Goal: Feedback & Contribution: Contribute content

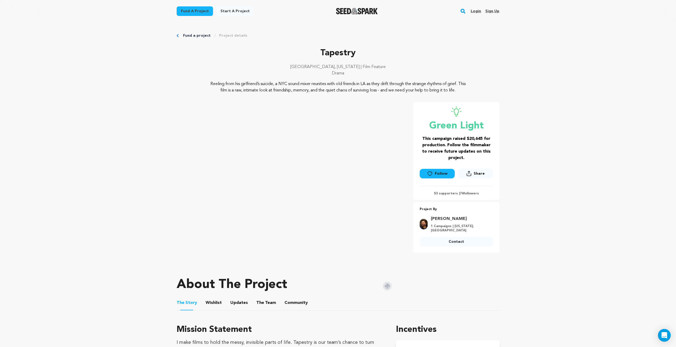
click at [477, 10] on link "Login" at bounding box center [476, 11] width 10 height 9
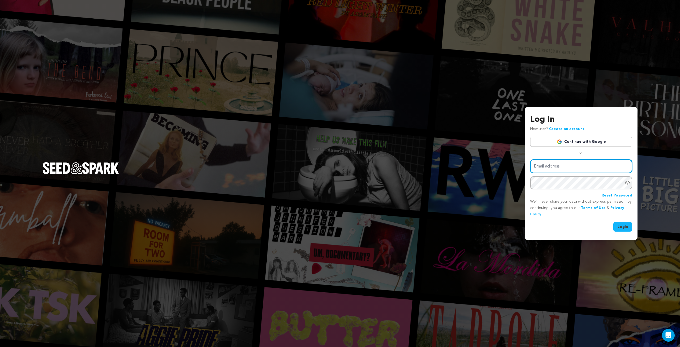
click at [544, 163] on input "Email address" at bounding box center [581, 166] width 102 height 14
type input "stephen.marsiano@gmail.com"
click at [613, 222] on button "Login" at bounding box center [622, 227] width 19 height 10
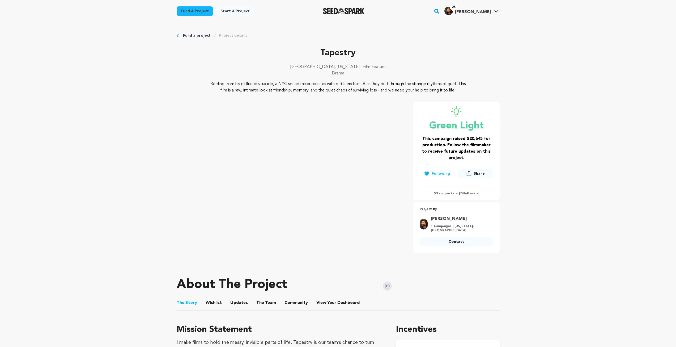
click at [325, 91] on p "Reeling from his girlfriend’s suicide, a NYC sound mixer reunites with old frie…" at bounding box center [338, 87] width 258 height 13
click at [230, 37] on link "Project details" at bounding box center [233, 35] width 28 height 5
click at [238, 35] on link "Project details" at bounding box center [233, 35] width 28 height 5
click at [232, 35] on link "Project details" at bounding box center [233, 35] width 28 height 5
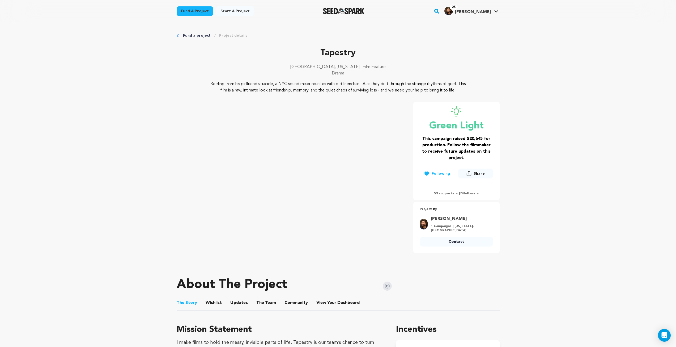
drag, startPoint x: 480, startPoint y: 9, endPoint x: 478, endPoint y: 16, distance: 7.1
click at [480, 9] on h4 "[PERSON_NAME]" at bounding box center [473, 12] width 36 height 6
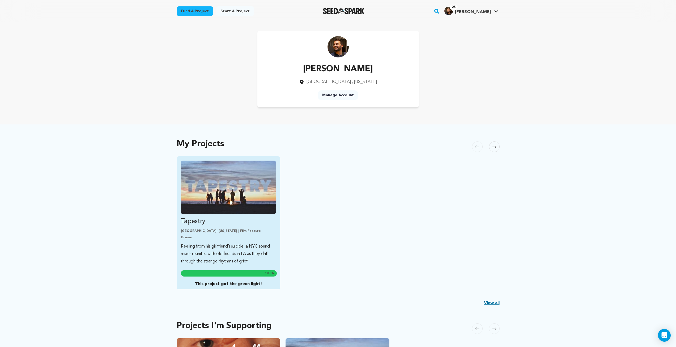
click at [240, 182] on img "Fund Tapestry" at bounding box center [228, 186] width 95 height 53
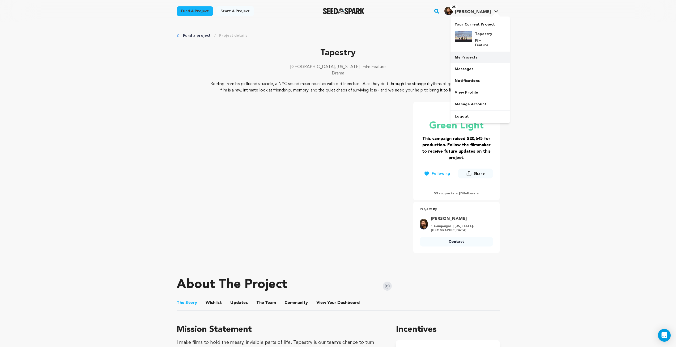
click at [468, 54] on link "My Projects" at bounding box center [481, 58] width 60 height 12
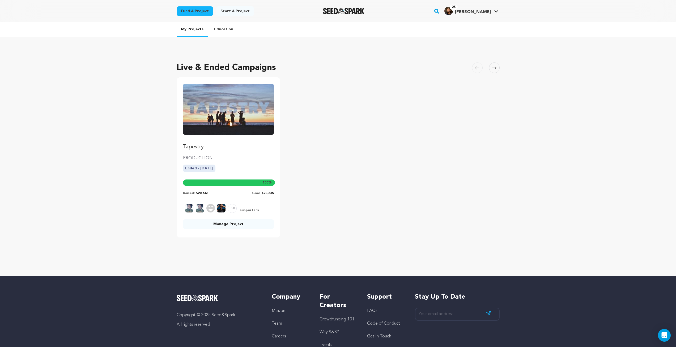
click at [237, 225] on link "Manage Project" at bounding box center [228, 224] width 91 height 10
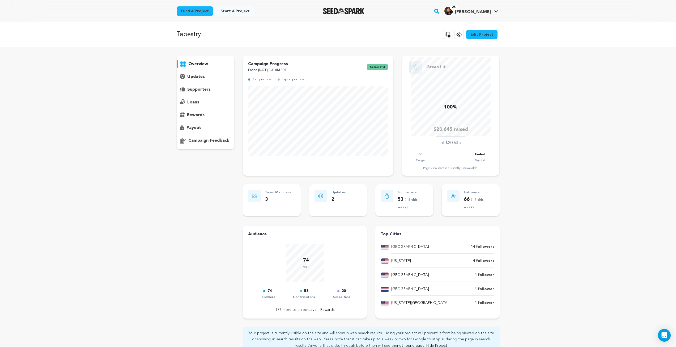
click at [196, 88] on p "supporters" at bounding box center [198, 89] width 23 height 6
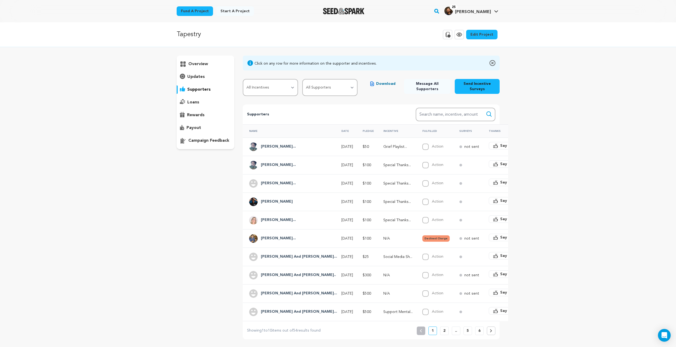
click at [208, 74] on div "updates" at bounding box center [206, 77] width 58 height 9
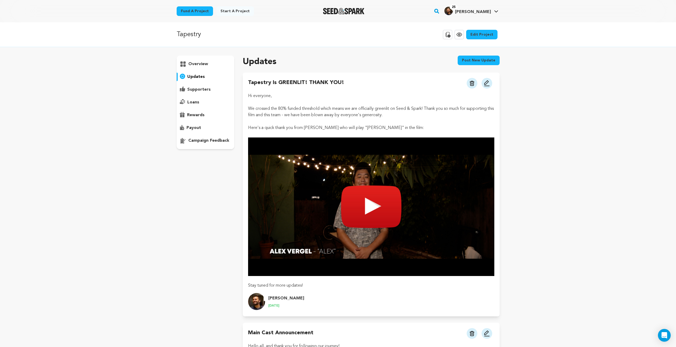
click at [484, 57] on button "Post new update" at bounding box center [479, 61] width 42 height 10
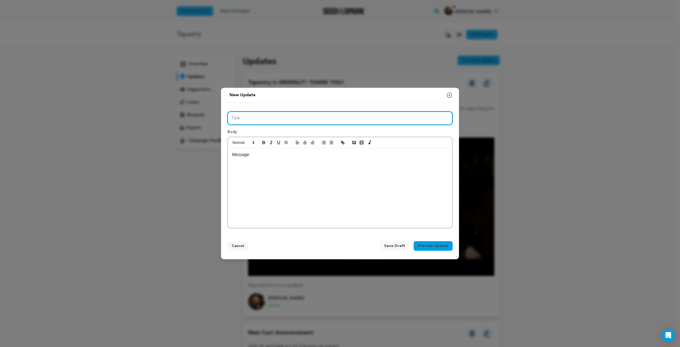
click at [278, 113] on input "Title" at bounding box center [339, 118] width 225 height 14
type input "Tapestry Rehearsal Process"
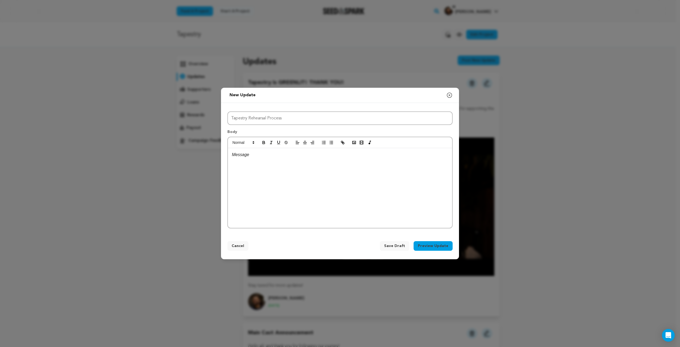
click at [290, 175] on div at bounding box center [340, 188] width 224 height 80
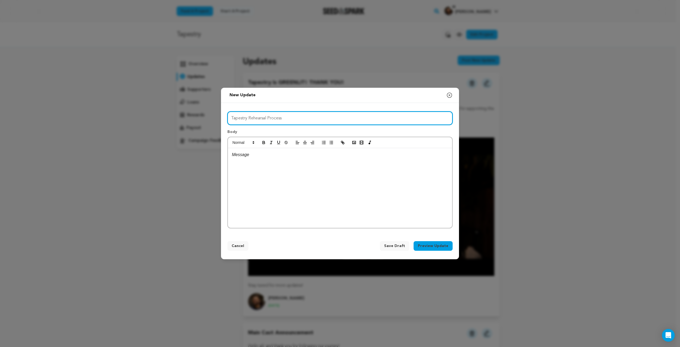
click at [303, 122] on input "Tapestry Rehearsal Process" at bounding box center [339, 118] width 225 height 14
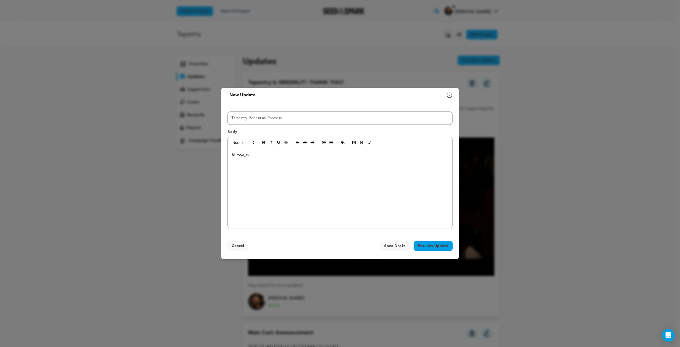
click at [285, 158] on div at bounding box center [340, 188] width 224 height 80
click at [279, 163] on div at bounding box center [340, 188] width 224 height 80
click at [269, 162] on p at bounding box center [340, 161] width 216 height 7
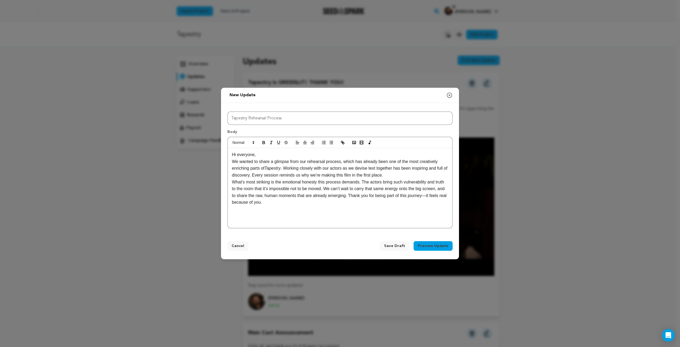
click at [268, 156] on p "Hi everyone," at bounding box center [340, 154] width 216 height 7
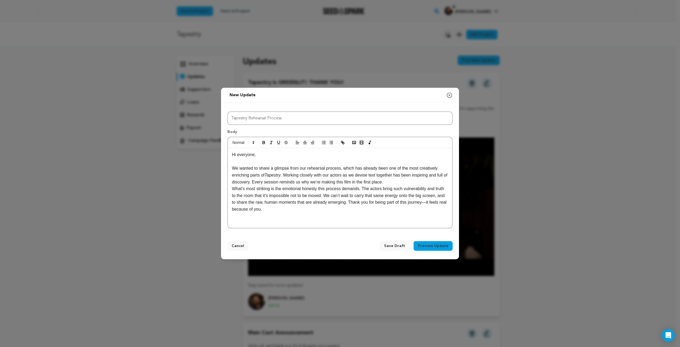
click at [393, 180] on p "We wanted to share a glimpse from our rehearsal process, which has already been…" at bounding box center [340, 175] width 216 height 20
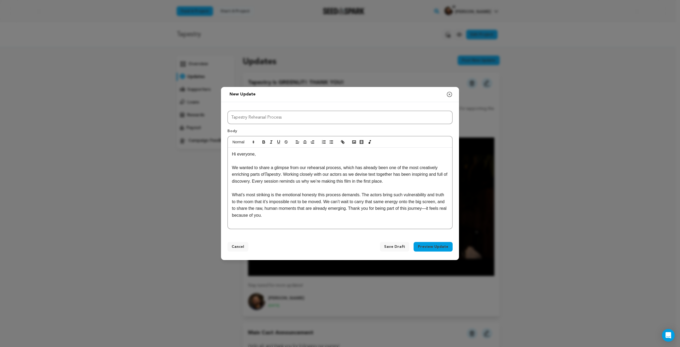
click at [298, 168] on p "We wanted to share a glimpse from our rehearsal process, which has already been…" at bounding box center [340, 174] width 216 height 20
click at [394, 184] on p at bounding box center [340, 187] width 216 height 7
click at [368, 167] on p "We wanted to share a glimpse of our rehearsal process, which has already been o…" at bounding box center [340, 174] width 216 height 20
click at [396, 181] on p "We wanted to share a glimpse of our rehearsal process, which has already been o…" at bounding box center [340, 174] width 216 height 20
click at [279, 170] on p "We wanted to share a glimpse of our rehearsal process, which has already been o…" at bounding box center [340, 174] width 216 height 20
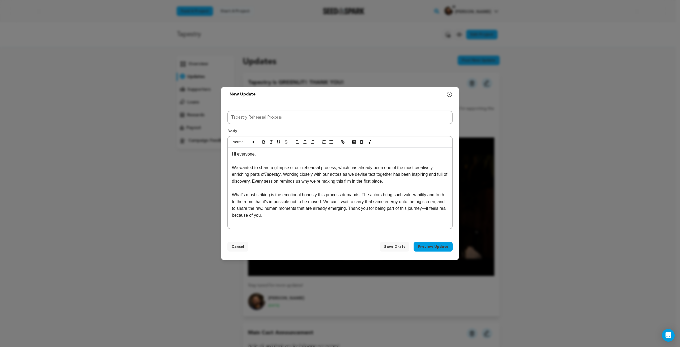
click at [290, 176] on p "We wanted to share a glimpse of our rehearsal process, which has already been o…" at bounding box center [340, 174] width 216 height 20
drag, startPoint x: 300, startPoint y: 182, endPoint x: 316, endPoint y: 182, distance: 15.9
click at [301, 182] on p "We wanted to share a glimpse of our rehearsal process, which has already been o…" at bounding box center [340, 174] width 216 height 20
click at [351, 175] on p "We wanted to share a glimpse of our rehearsal process, which has already been o…" at bounding box center [340, 174] width 216 height 20
click at [388, 182] on p "We wanted to share a glimpse of our rehearsal process, which has already been o…" at bounding box center [340, 174] width 216 height 20
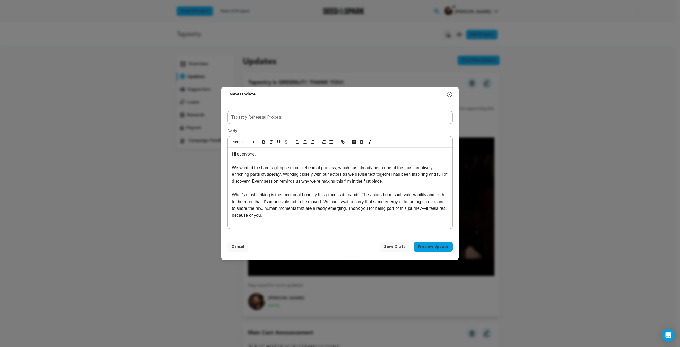
click at [386, 181] on p "We wanted to share a glimpse of our rehearsal process, which has already been o…" at bounding box center [340, 174] width 216 height 20
click at [268, 181] on p "We wanted to share a glimpse of our rehearsal process, which has already been o…" at bounding box center [340, 174] width 216 height 20
click at [339, 179] on p "We wanted to share a glimpse of our rehearsal process, which has already been o…" at bounding box center [340, 174] width 216 height 20
click at [398, 181] on p "We wanted to share a glimpse of our rehearsal process, which has already been o…" at bounding box center [340, 174] width 216 height 20
drag, startPoint x: 237, startPoint y: 168, endPoint x: 230, endPoint y: 166, distance: 7.0
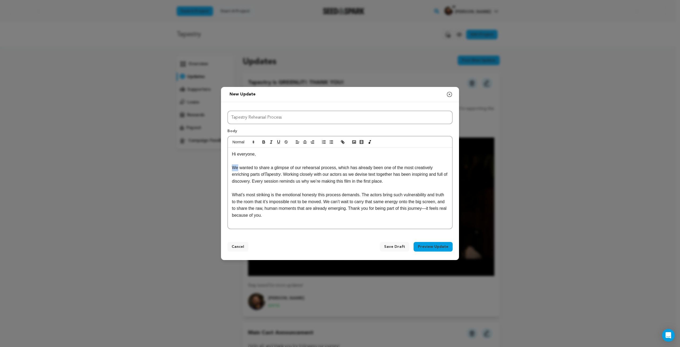
click at [231, 166] on div "Hi everyone, We wanted to share a glimpse of our rehearsal process, which has a…" at bounding box center [340, 187] width 224 height 81
click at [316, 171] on p "I wanted to share a glimpse of our rehearsal process, which has already been on…" at bounding box center [340, 174] width 216 height 20
click at [279, 175] on p "I wanted to share a glimpse of our rehearsal process, which has already been on…" at bounding box center [340, 174] width 216 height 20
click at [354, 179] on p "I wanted to share a glimpse of our rehearsal process, which has already been on…" at bounding box center [340, 174] width 216 height 20
click at [249, 181] on p "I wanted to share a glimpse of our rehearsal process, which has already been on…" at bounding box center [340, 174] width 216 height 20
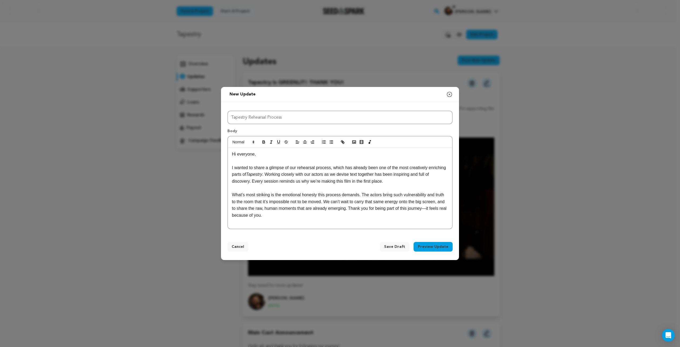
click at [387, 182] on p "I wanted to share a glimpse of our rehearsal process, which has already been on…" at bounding box center [340, 174] width 216 height 20
click at [263, 205] on p "What’s most striking is the emotional honesty this process demands. The actors …" at bounding box center [340, 204] width 216 height 27
click at [313, 198] on p "What’s most striking is the emotional honesty this process demands. The actors …" at bounding box center [340, 204] width 216 height 27
drag, startPoint x: 323, startPoint y: 201, endPoint x: 443, endPoint y: 195, distance: 119.5
click at [443, 195] on p "What’s most striking is the emotional honesty this process demands. The actors …" at bounding box center [340, 204] width 216 height 27
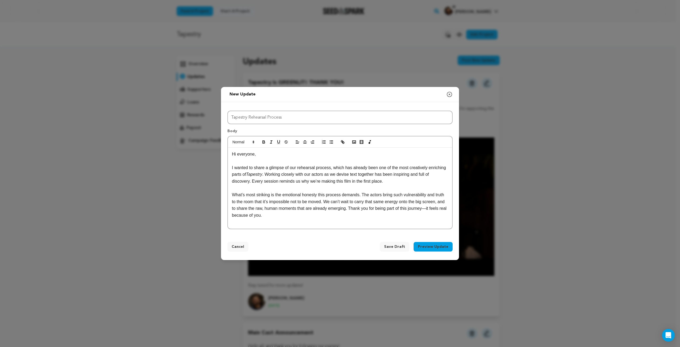
click at [321, 206] on p "What’s most striking is the emotional honesty this process demands. The actors …" at bounding box center [340, 204] width 216 height 27
drag, startPoint x: 322, startPoint y: 200, endPoint x: 262, endPoint y: 201, distance: 59.8
click at [262, 201] on p "What’s most striking is the emotional honesty this process demands. The actors …" at bounding box center [340, 204] width 216 height 27
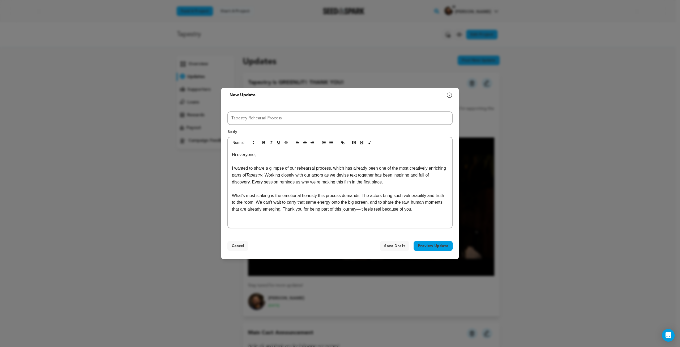
click at [264, 172] on p "I wanted to share a glimpse of our rehearsal process, which has already been on…" at bounding box center [340, 175] width 216 height 20
click at [279, 180] on p "I wanted to share a glimpse of our rehearsal process, which has already been on…" at bounding box center [340, 175] width 216 height 20
drag, startPoint x: 397, startPoint y: 173, endPoint x: 394, endPoint y: 174, distance: 3.0
click at [397, 173] on p "I wanted to share a glimpse of our rehearsal process, which has already been on…" at bounding box center [340, 175] width 216 height 20
click at [268, 184] on p "I wanted to share a glimpse of our rehearsal process, which has already been on…" at bounding box center [340, 175] width 216 height 20
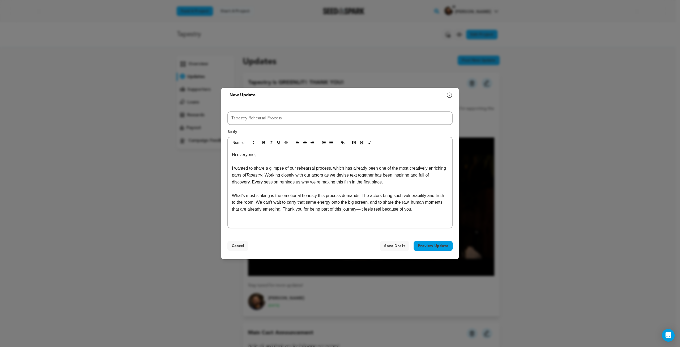
click at [309, 173] on p "I wanted to share a glimpse of our rehearsal process, which has already been on…" at bounding box center [340, 175] width 216 height 20
click at [383, 182] on p "I wanted to share a glimpse of our rehearsal process, which has already been on…" at bounding box center [340, 175] width 216 height 20
click at [260, 196] on p "What’s most striking is the emotional honesty this process demands. The actors …" at bounding box center [340, 202] width 216 height 20
click at [359, 210] on p "What’s most striking is the emotional honesty this process demands. The actors …" at bounding box center [340, 202] width 216 height 20
click at [343, 169] on p "I wanted to share a glimpse of our rehearsal process, which has already been on…" at bounding box center [340, 175] width 216 height 20
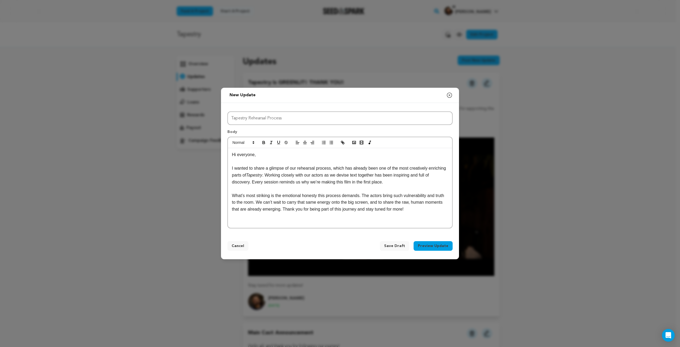
click at [407, 184] on p "I wanted to share a glimpse of our rehearsal process, which has already been on…" at bounding box center [340, 175] width 216 height 20
click at [309, 181] on p "I wanted to share a glimpse of our rehearsal process, which has already been on…" at bounding box center [340, 175] width 216 height 20
click at [395, 181] on p "I wanted to share a glimpse of our rehearsal process, which has already been on…" at bounding box center [340, 175] width 216 height 20
click at [355, 175] on p "I wanted to share a glimpse of our rehearsal process, which has already been on…" at bounding box center [340, 175] width 216 height 20
click at [281, 181] on p "I wanted to share a glimpse of our rehearsal process, which has already been on…" at bounding box center [340, 175] width 216 height 20
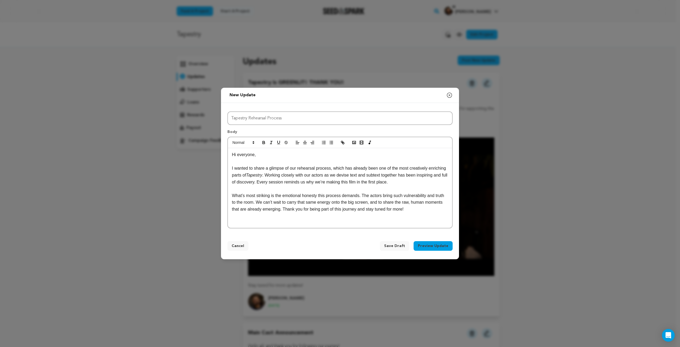
click at [408, 210] on p "What’s most striking is the emotional honesty this process demands. The actors …" at bounding box center [340, 202] width 216 height 20
click at [418, 206] on p "What’s most striking is the emotional honesty this process demands. The actors …" at bounding box center [340, 202] width 216 height 20
click at [413, 210] on p "What’s most striking is the emotional honesty this process demands. The actors …" at bounding box center [340, 202] width 216 height 20
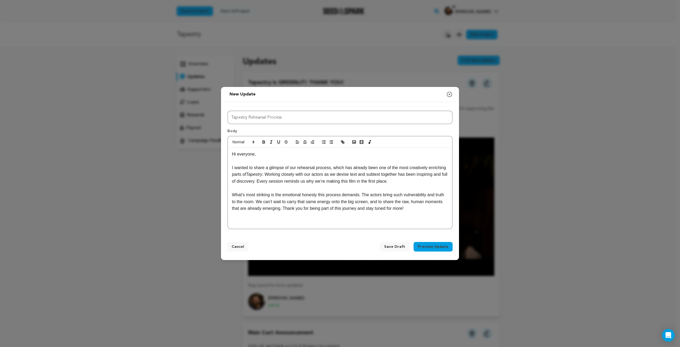
click at [278, 220] on p at bounding box center [340, 221] width 216 height 7
click at [353, 142] on polyline "button" at bounding box center [354, 141] width 2 height 1
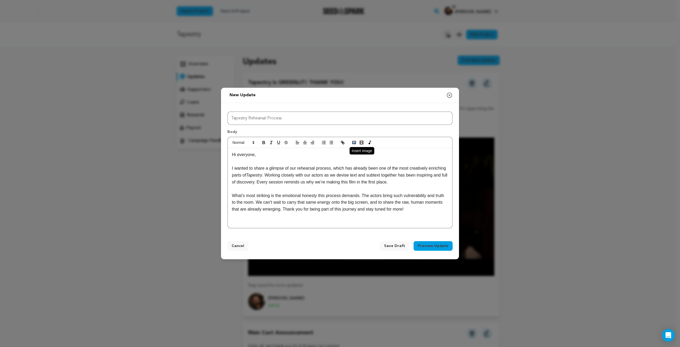
click at [354, 142] on icon "button" at bounding box center [354, 142] width 5 height 5
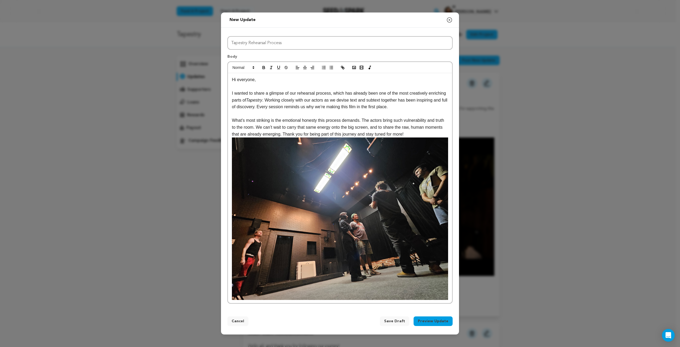
click at [354, 193] on img at bounding box center [340, 218] width 216 height 162
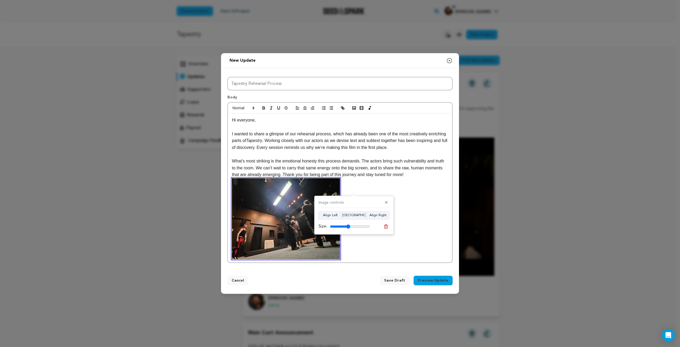
drag, startPoint x: 366, startPoint y: 227, endPoint x: 348, endPoint y: 226, distance: 18.1
click at [348, 226] on input "range" at bounding box center [350, 226] width 40 height 4
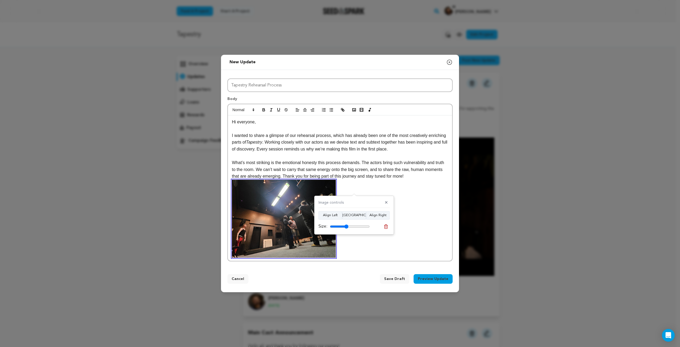
drag, startPoint x: 349, startPoint y: 226, endPoint x: 346, endPoint y: 226, distance: 2.9
type input "46"
click at [346, 226] on input "range" at bounding box center [350, 226] width 40 height 4
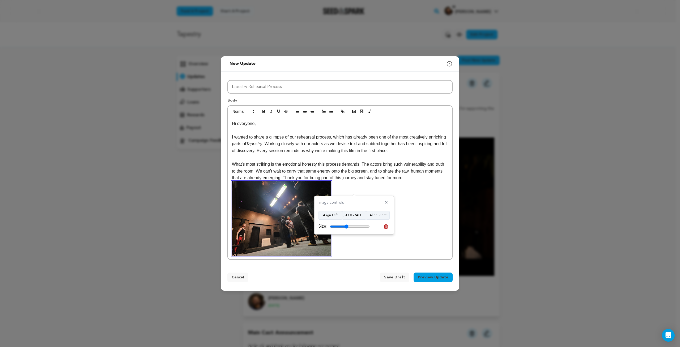
click at [277, 209] on img at bounding box center [281, 218] width 99 height 75
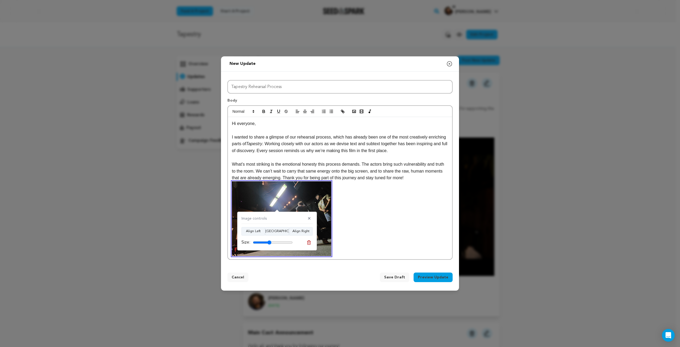
click at [367, 238] on p at bounding box center [340, 218] width 216 height 75
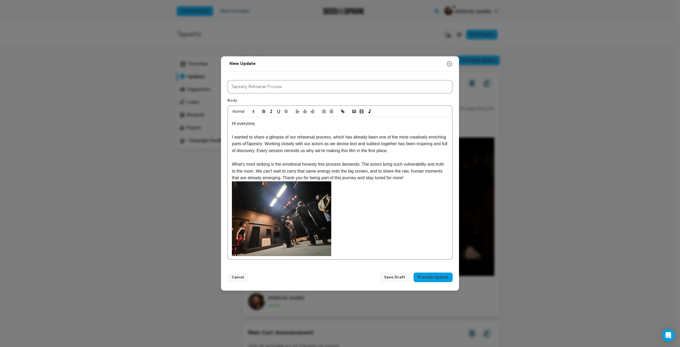
click at [288, 191] on img at bounding box center [281, 218] width 99 height 75
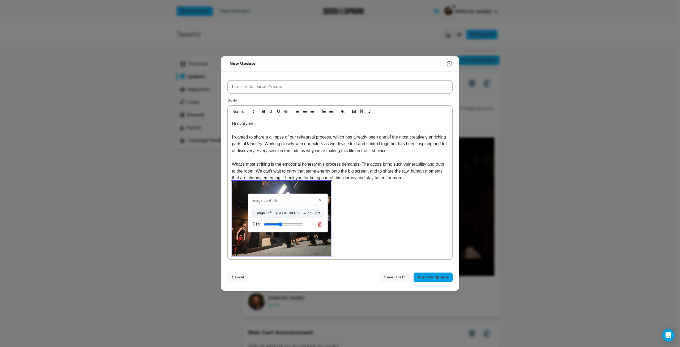
click at [419, 154] on p "I wanted to share a glimpse of our rehearsal process, which has already been on…" at bounding box center [340, 144] width 216 height 20
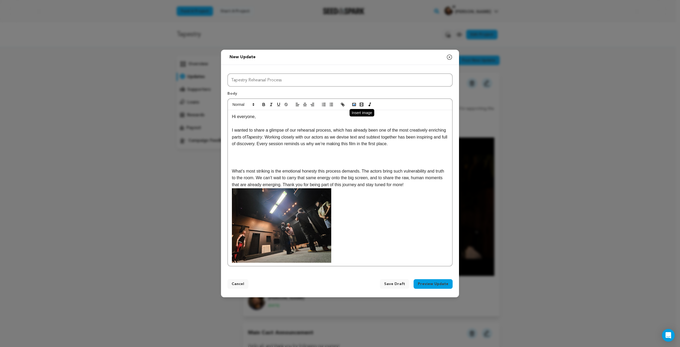
click at [356, 106] on icon "button" at bounding box center [354, 104] width 5 height 5
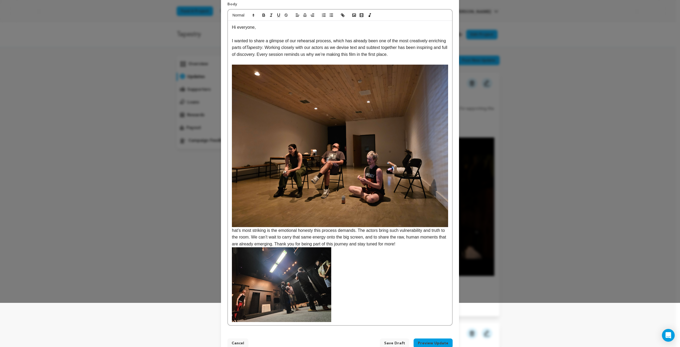
scroll to position [58, 0]
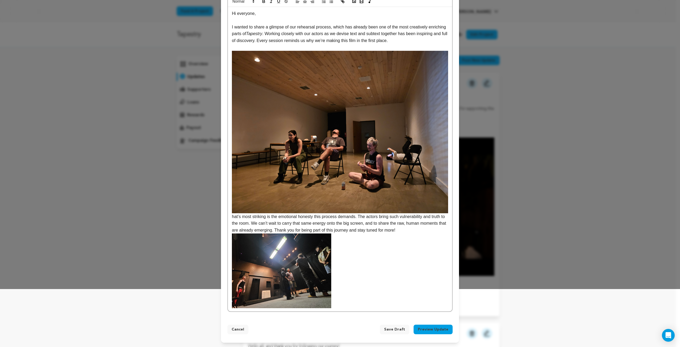
click at [407, 231] on p "hat’s most striking is the emotional honesty this process demands. The actors b…" at bounding box center [340, 142] width 216 height 182
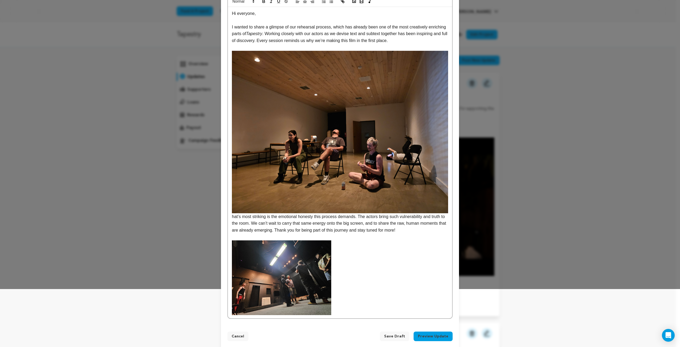
click at [232, 216] on p "hat’s most striking is the emotional honesty this process demands. The actors b…" at bounding box center [340, 142] width 216 height 182
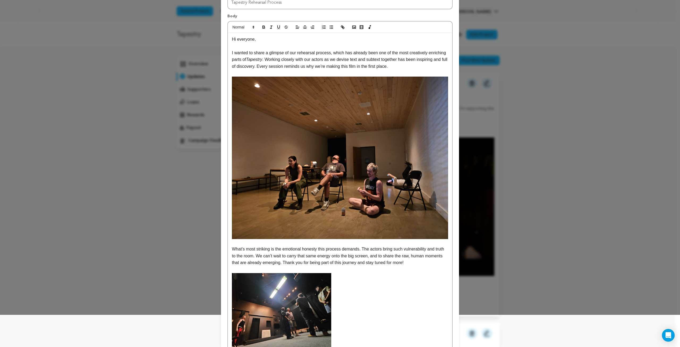
scroll to position [31, 0]
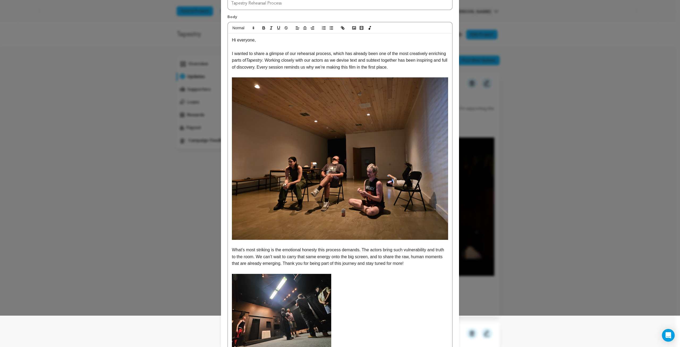
click at [348, 62] on p "I wanted to share a glimpse of our rehearsal process, which has already been on…" at bounding box center [340, 60] width 216 height 20
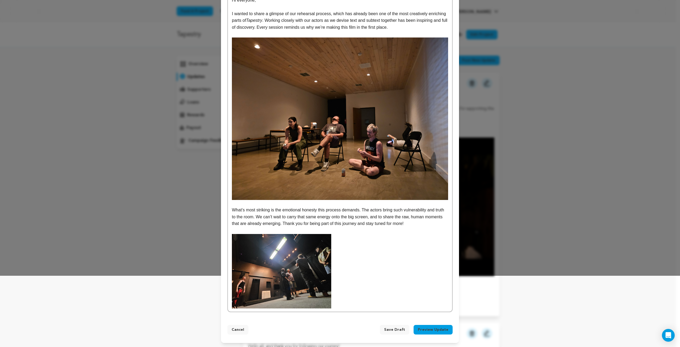
scroll to position [72, 0]
click at [254, 212] on p "What’s most striking is the emotional honesty this process demands. The actors …" at bounding box center [340, 216] width 216 height 20
drag, startPoint x: 350, startPoint y: 218, endPoint x: 364, endPoint y: 227, distance: 16.5
click at [350, 218] on p "What’s most striking is the emotional honesty this process demands. The actors …" at bounding box center [340, 216] width 216 height 20
click at [342, 263] on p at bounding box center [340, 271] width 216 height 75
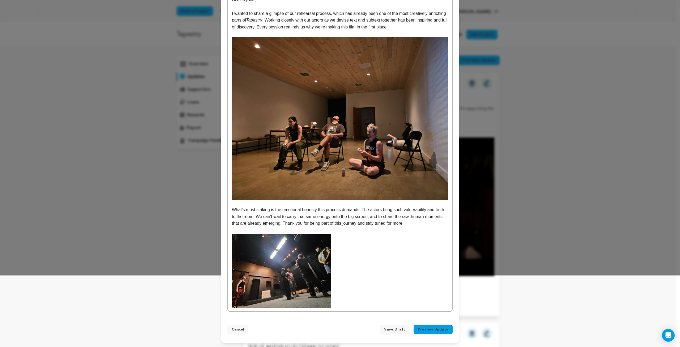
scroll to position [0, 0]
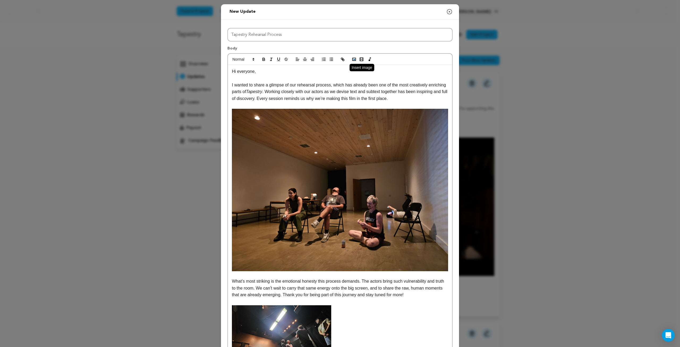
click at [352, 60] on icon "button" at bounding box center [354, 59] width 5 height 5
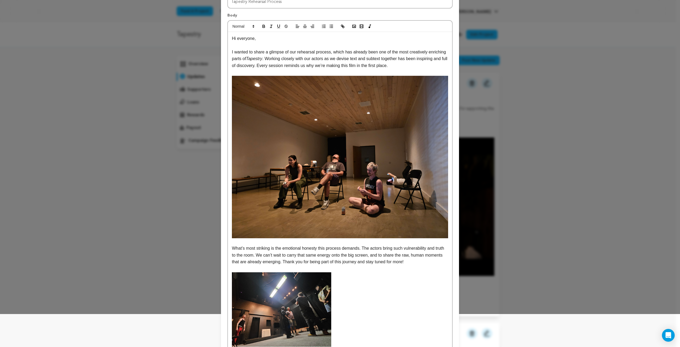
scroll to position [72, 0]
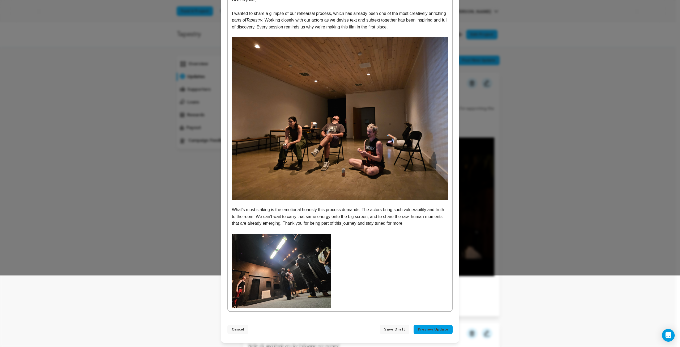
drag, startPoint x: 414, startPoint y: 227, endPoint x: 400, endPoint y: 239, distance: 18.3
click at [414, 227] on p at bounding box center [340, 230] width 216 height 7
click at [358, 298] on p at bounding box center [340, 271] width 216 height 75
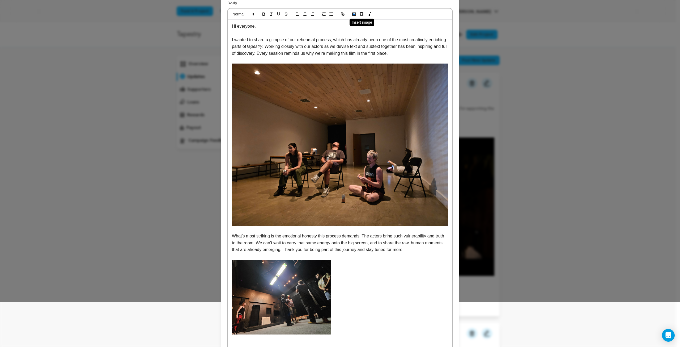
click at [353, 14] on polyline "button" at bounding box center [354, 14] width 2 height 1
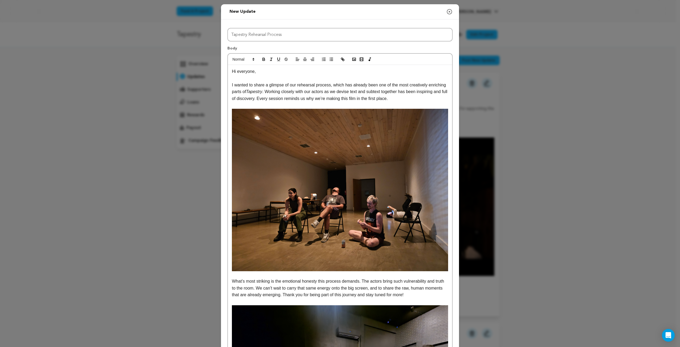
scroll to position [159, 0]
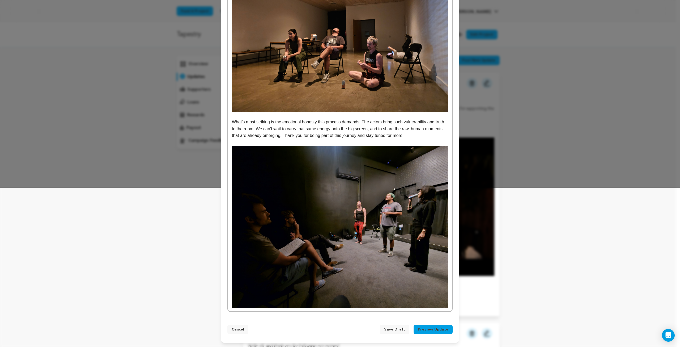
click at [393, 238] on img at bounding box center [340, 227] width 216 height 162
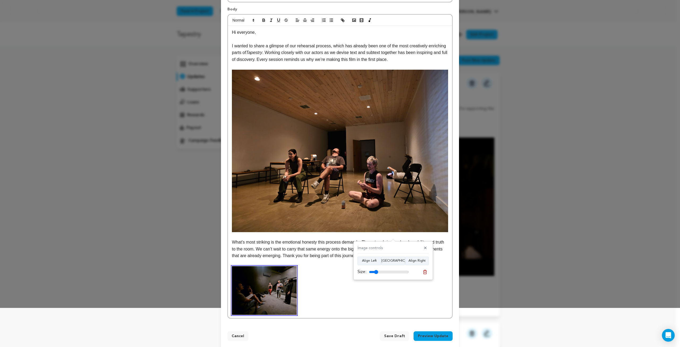
drag, startPoint x: 406, startPoint y: 273, endPoint x: 371, endPoint y: 265, distance: 36.0
type input "23"
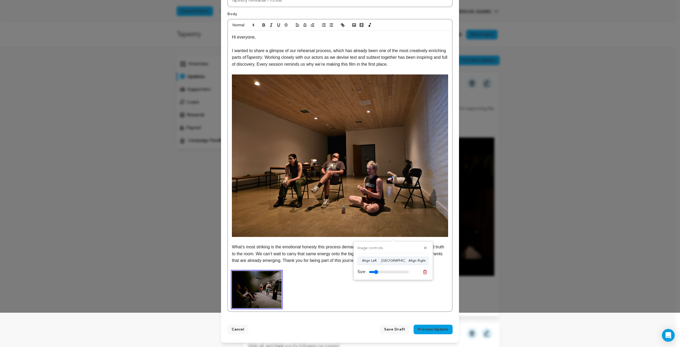
click at [376, 270] on input "range" at bounding box center [389, 272] width 40 height 4
click at [327, 289] on p at bounding box center [340, 289] width 216 height 37
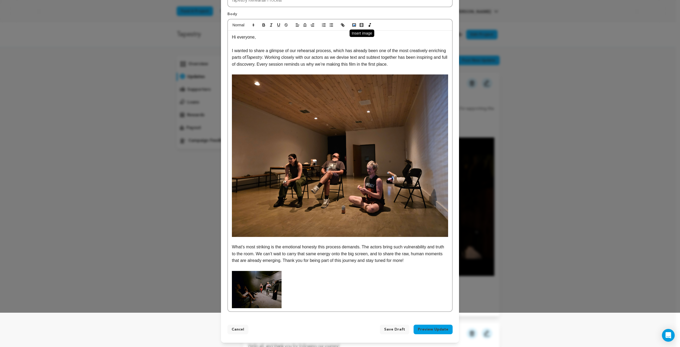
click at [352, 24] on icon "button" at bounding box center [354, 25] width 5 height 5
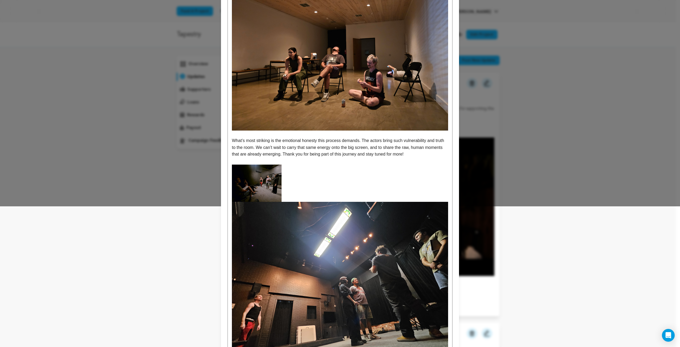
click at [346, 263] on img at bounding box center [340, 283] width 216 height 162
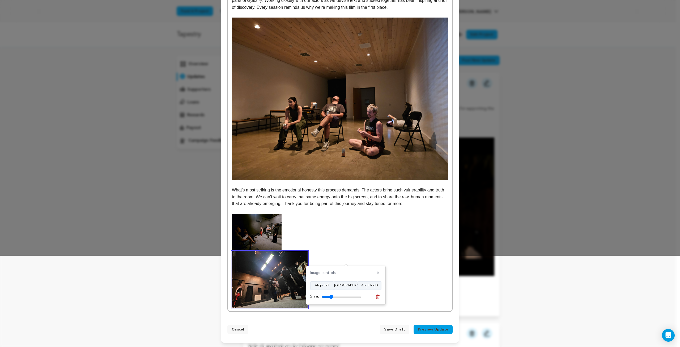
scroll to position [81, 0]
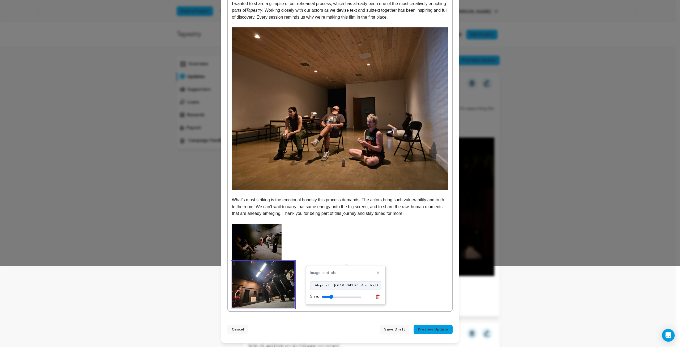
drag, startPoint x: 360, startPoint y: 296, endPoint x: 331, endPoint y: 298, distance: 29.0
type input "29"
click at [331, 298] on input "range" at bounding box center [342, 296] width 40 height 4
click at [370, 285] on button "Align Right" at bounding box center [370, 285] width 24 height 9
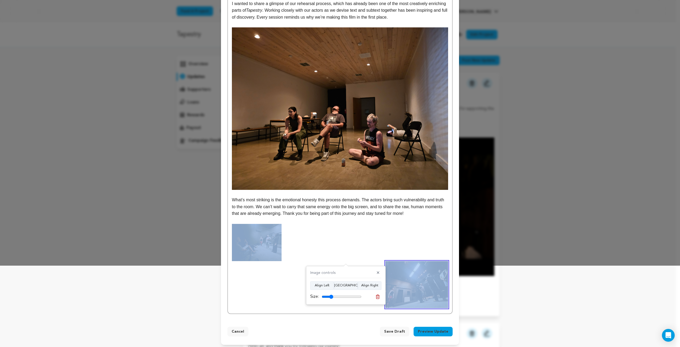
click at [381, 237] on p at bounding box center [340, 242] width 216 height 37
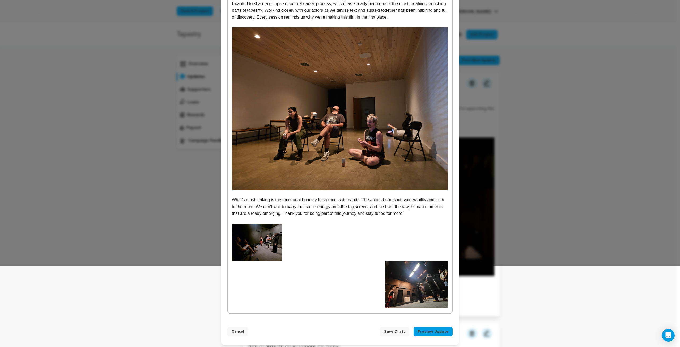
click at [288, 247] on p at bounding box center [340, 242] width 216 height 37
click at [249, 240] on img at bounding box center [257, 242] width 50 height 37
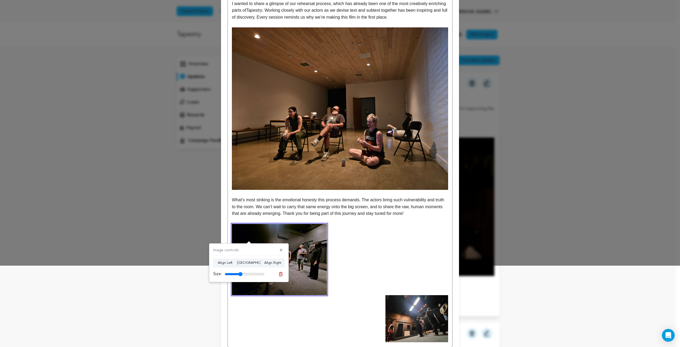
drag, startPoint x: 231, startPoint y: 273, endPoint x: 240, endPoint y: 276, distance: 9.9
type input "44"
click at [240, 276] on input "range" at bounding box center [245, 274] width 40 height 4
click at [348, 266] on p at bounding box center [340, 259] width 216 height 71
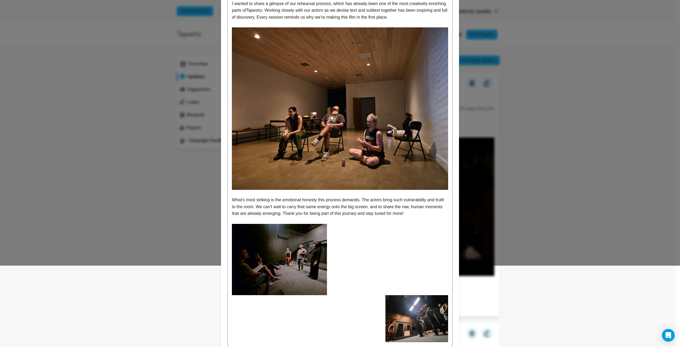
click at [348, 330] on div "Hi everyone, I wanted to share a glimpse of our rehearsal process, which has al…" at bounding box center [340, 166] width 224 height 364
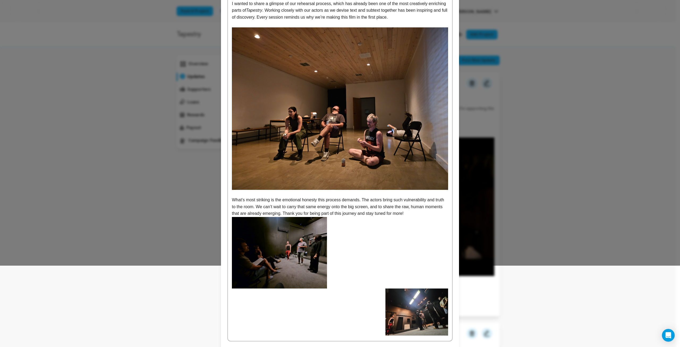
click at [351, 337] on div "Hi everyone, I wanted to share a glimpse of our rehearsal process, which has al…" at bounding box center [340, 162] width 224 height 357
click at [364, 277] on p "What’s most striking is the emotional honesty this process demands. The actors …" at bounding box center [340, 242] width 216 height 92
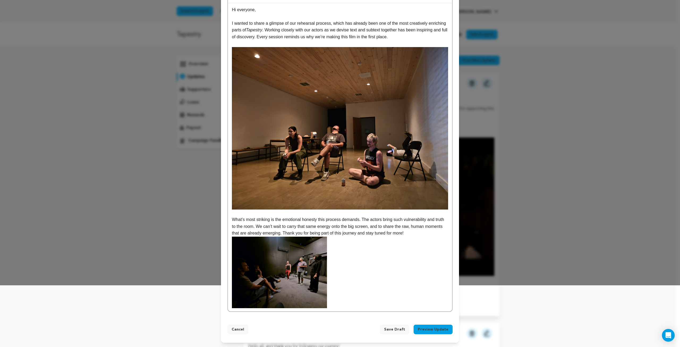
click at [336, 276] on p "What’s most striking is the emotional honesty this process demands. The actors …" at bounding box center [340, 262] width 216 height 92
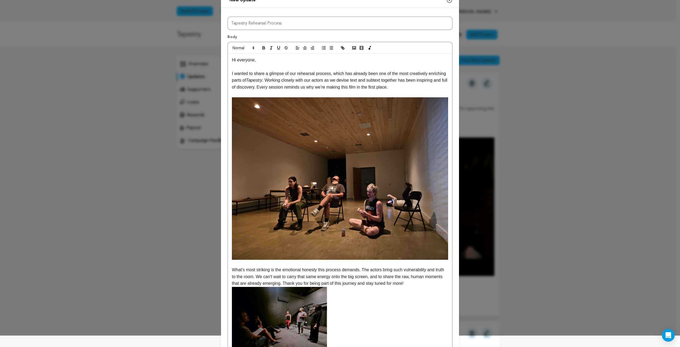
scroll to position [9, 0]
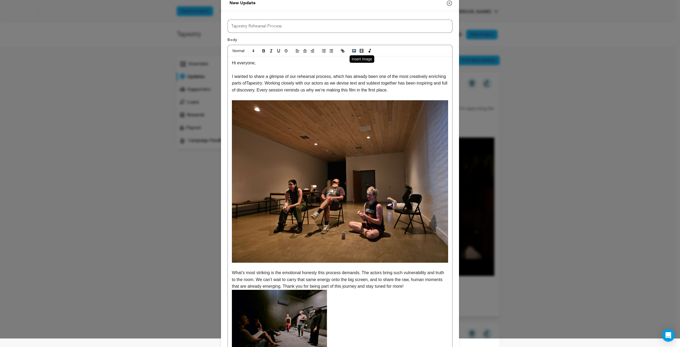
click at [355, 50] on button "button" at bounding box center [353, 51] width 7 height 6
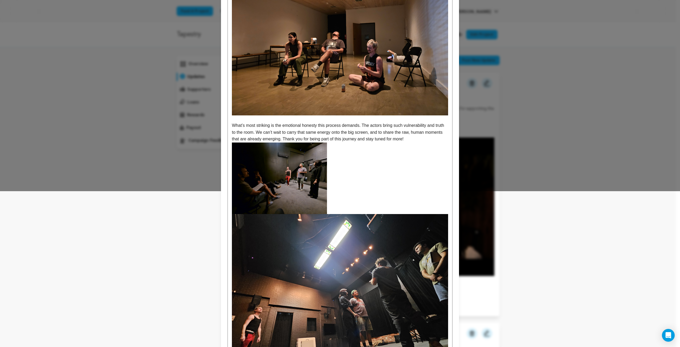
scroll to position [209, 0]
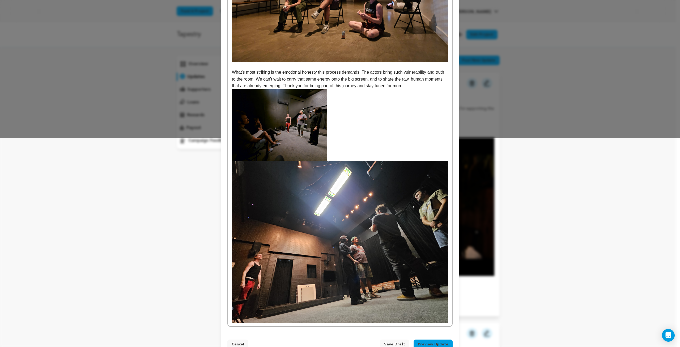
click at [310, 207] on img at bounding box center [340, 242] width 216 height 162
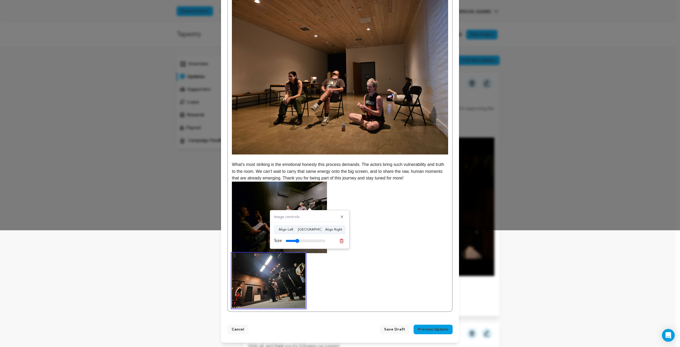
scroll to position [113, 0]
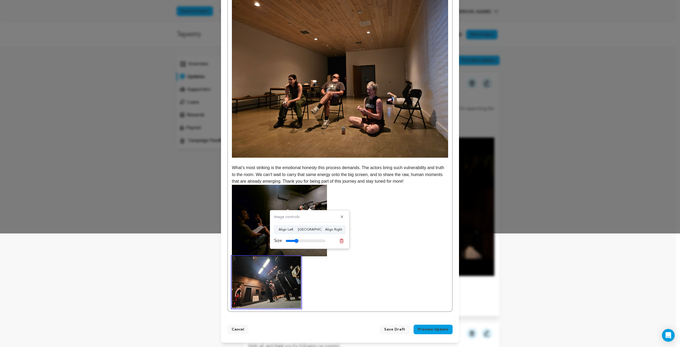
drag, startPoint x: 322, startPoint y: 242, endPoint x: 296, endPoint y: 243, distance: 26.1
type input "32"
click at [296, 243] on input "range" at bounding box center [306, 241] width 40 height 4
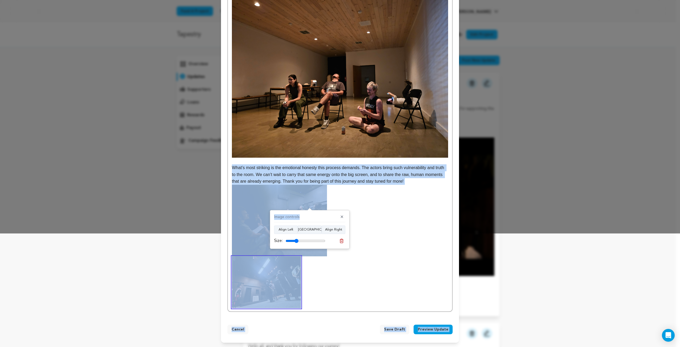
drag, startPoint x: 299, startPoint y: 215, endPoint x: 301, endPoint y: 207, distance: 8.4
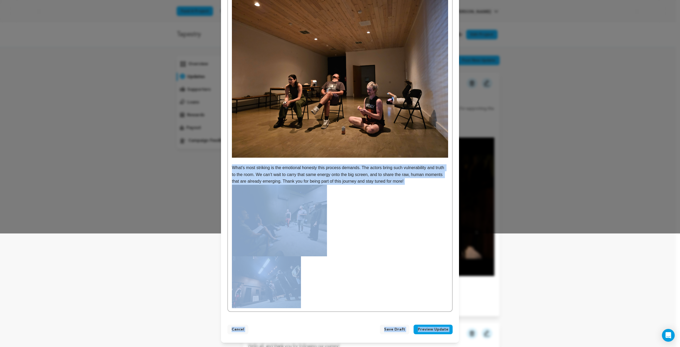
click at [332, 262] on p "What’s most striking is the emotional honesty this process demands. The actors …" at bounding box center [340, 236] width 216 height 144
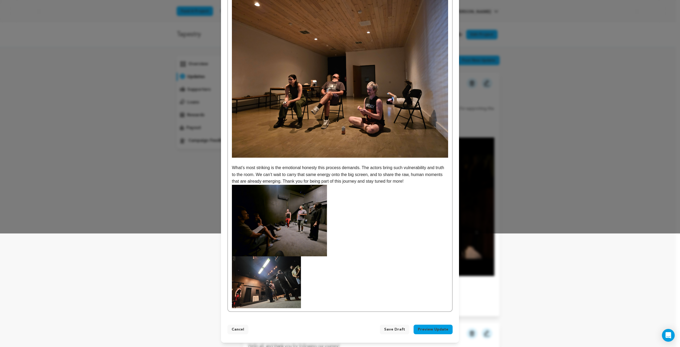
click at [298, 220] on img at bounding box center [279, 220] width 95 height 71
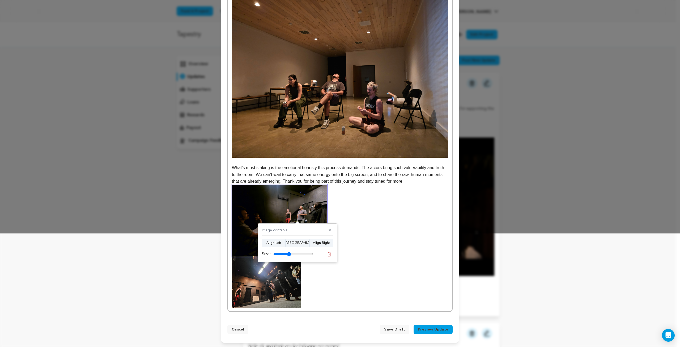
click at [232, 246] on img at bounding box center [279, 220] width 95 height 71
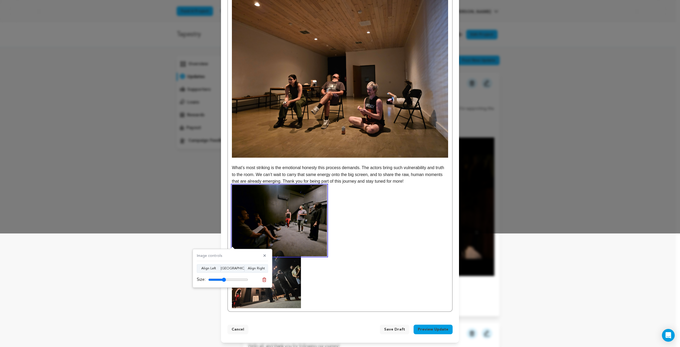
click at [251, 296] on img at bounding box center [266, 282] width 69 height 52
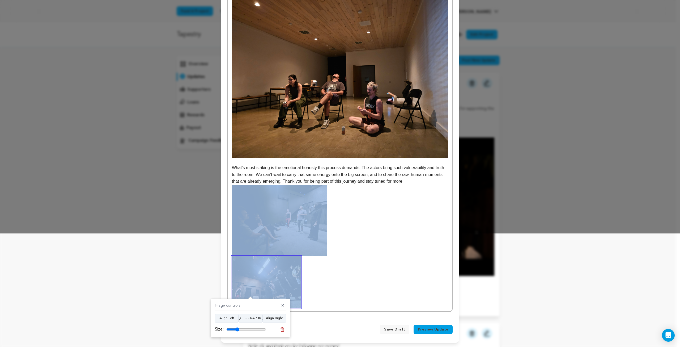
click at [288, 243] on img at bounding box center [279, 220] width 95 height 71
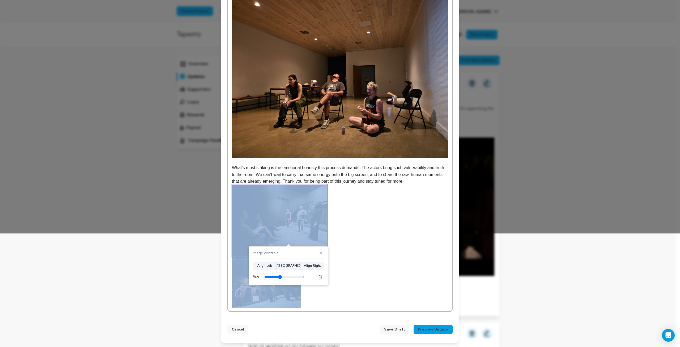
click at [359, 243] on p "What’s most striking is the emotional honesty this process demands. The actors …" at bounding box center [340, 236] width 216 height 144
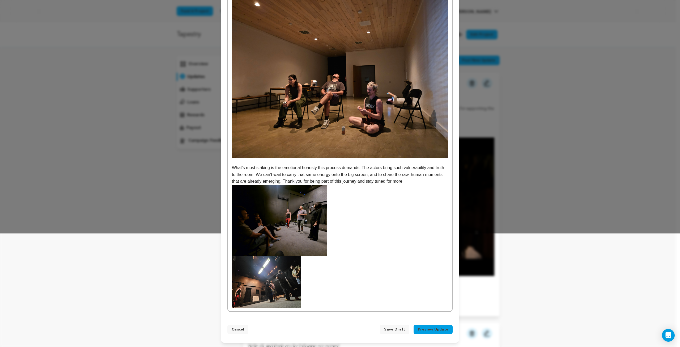
click at [284, 228] on img at bounding box center [279, 220] width 95 height 71
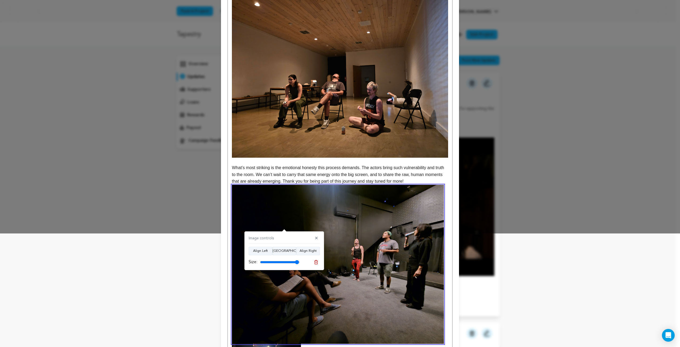
drag, startPoint x: 277, startPoint y: 261, endPoint x: 297, endPoint y: 266, distance: 20.6
type input "98"
click at [297, 264] on input "range" at bounding box center [280, 262] width 40 height 4
click at [410, 181] on p "What’s most striking is the emotional honesty this process demands. The actors …" at bounding box center [340, 279] width 216 height 231
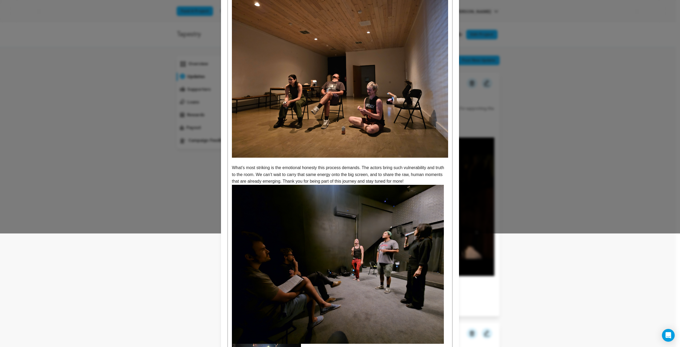
click at [412, 180] on p "What’s most striking is the emotional honesty this process demands. The actors …" at bounding box center [340, 174] width 216 height 20
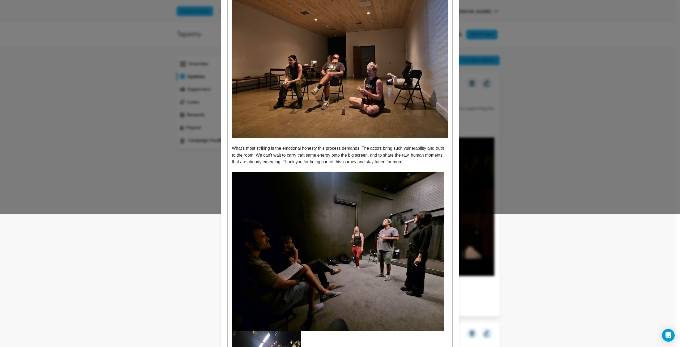
scroll to position [208, 0]
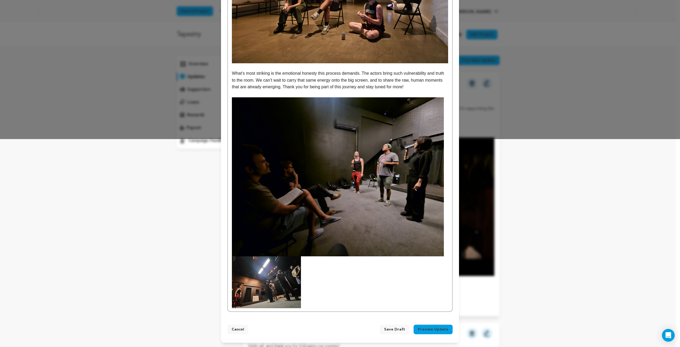
click at [277, 284] on img at bounding box center [266, 282] width 69 height 52
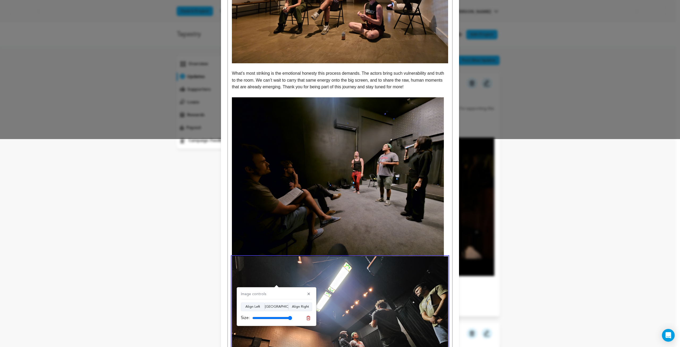
drag, startPoint x: 263, startPoint y: 318, endPoint x: 291, endPoint y: 320, distance: 28.0
type input "100"
click at [291, 320] on input "range" at bounding box center [272, 318] width 40 height 4
click at [281, 307] on button "Align Center" at bounding box center [277, 306] width 24 height 9
drag, startPoint x: 268, startPoint y: 303, endPoint x: 275, endPoint y: 300, distance: 6.7
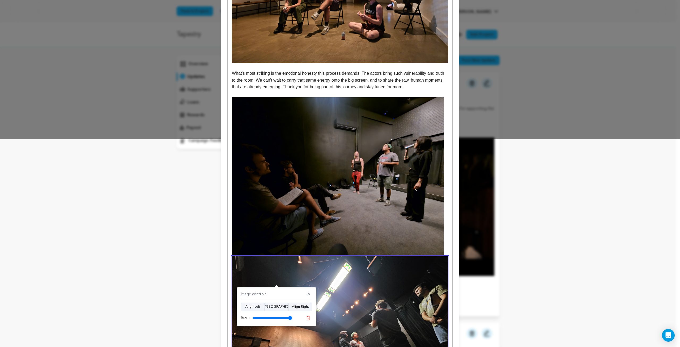
click at [269, 302] on button "Align Center" at bounding box center [277, 306] width 24 height 9
click at [365, 192] on img at bounding box center [338, 176] width 212 height 159
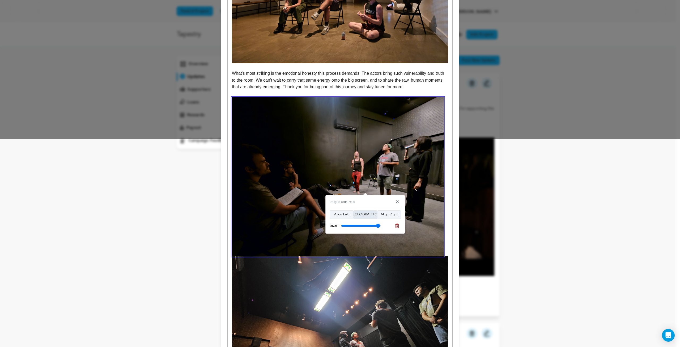
click at [363, 215] on button "Align Center" at bounding box center [365, 214] width 24 height 9
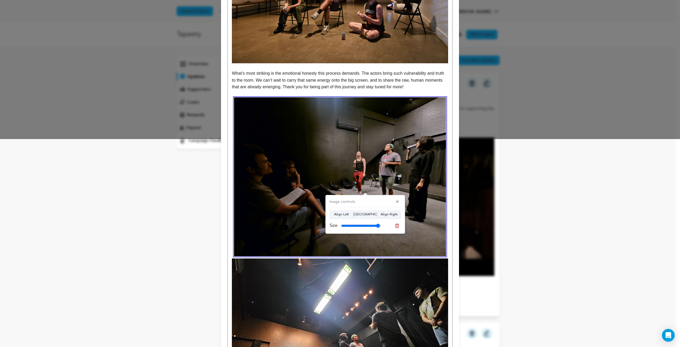
click at [354, 270] on img at bounding box center [340, 339] width 216 height 162
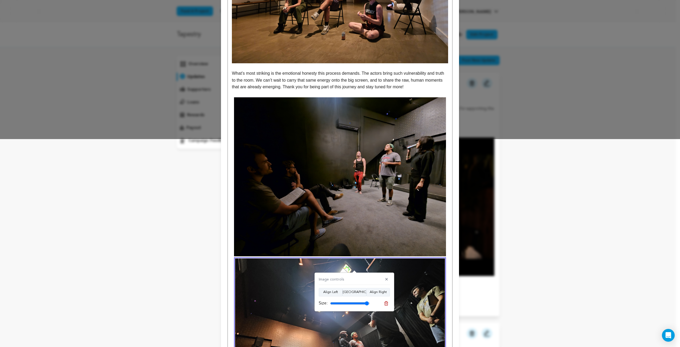
type input "97"
click at [367, 302] on input "range" at bounding box center [350, 303] width 40 height 4
click at [350, 247] on img at bounding box center [340, 176] width 212 height 159
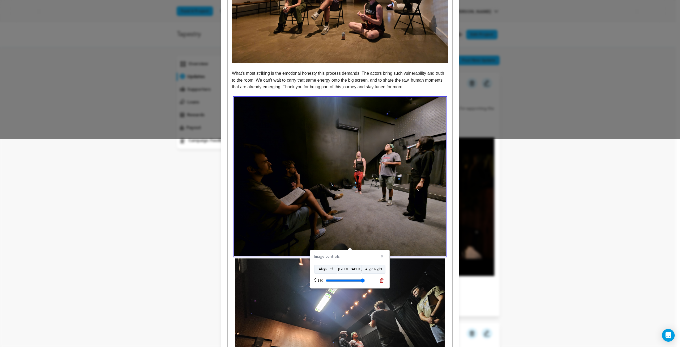
scroll to position [181, 0]
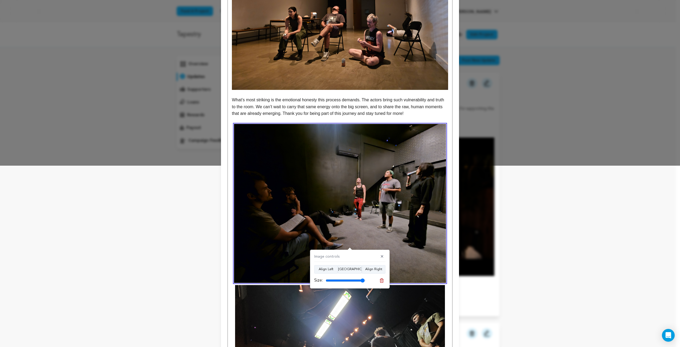
click at [351, 108] on p "What’s most striking is the emotional honesty this process demands. The actors …" at bounding box center [340, 106] width 216 height 20
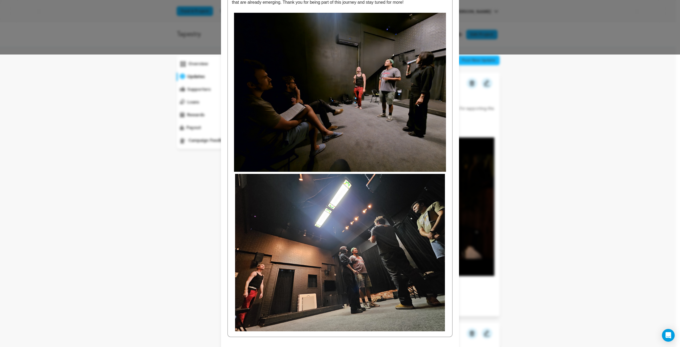
scroll to position [239, 0]
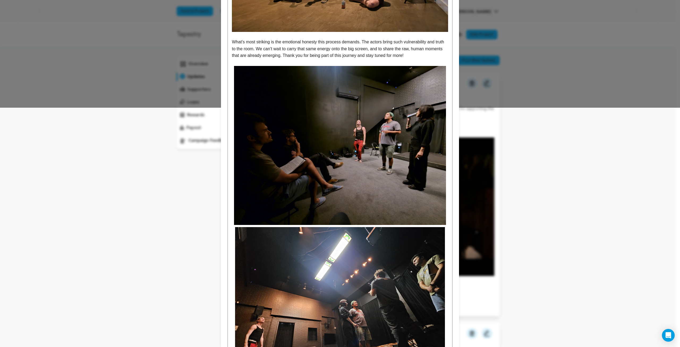
click at [414, 55] on p "What’s most striking is the emotional honesty this process demands. The actors …" at bounding box center [340, 49] width 216 height 20
drag, startPoint x: 408, startPoint y: 56, endPoint x: 281, endPoint y: 57, distance: 127.0
click at [281, 57] on p "What’s most striking is the emotional honesty this process demands. The actors …" at bounding box center [340, 49] width 216 height 20
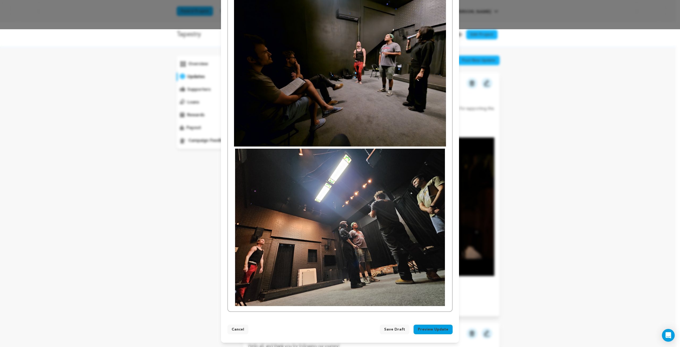
drag, startPoint x: 444, startPoint y: 300, endPoint x: 455, endPoint y: 298, distance: 10.8
click at [445, 300] on p at bounding box center [340, 147] width 216 height 318
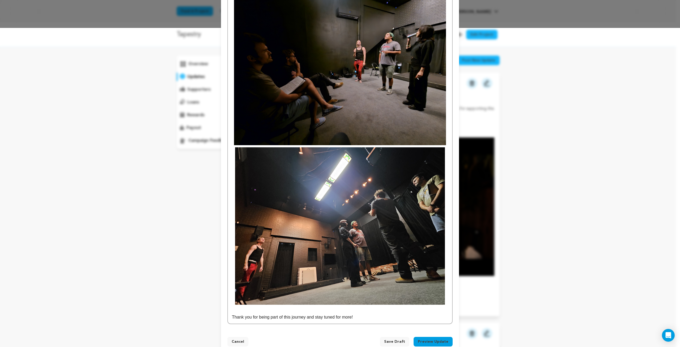
scroll to position [331, 0]
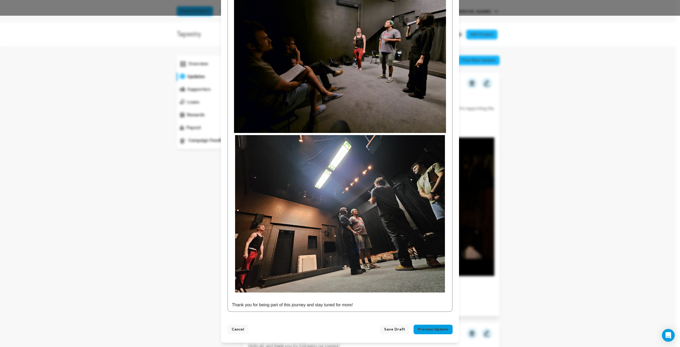
click at [367, 304] on p "Thank you for being part of this journey and stay tuned for more!" at bounding box center [340, 304] width 216 height 7
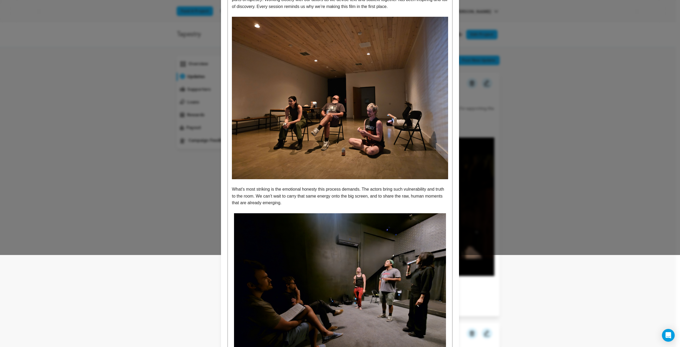
scroll to position [0, 0]
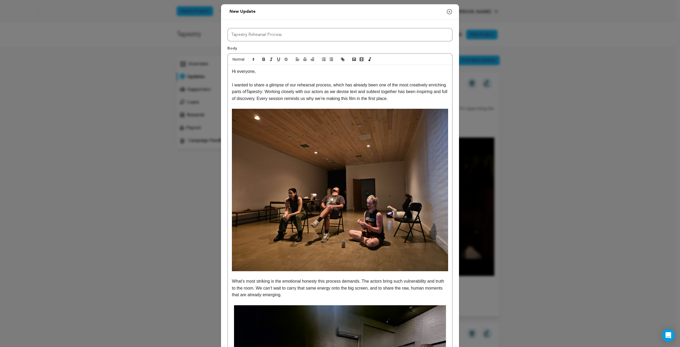
click at [279, 88] on p "I wanted to share a glimpse of our rehearsal process, which has already been on…" at bounding box center [340, 92] width 216 height 20
click at [322, 89] on p "I wanted to share a glimpse of our rehearsal process, which has already been on…" at bounding box center [340, 92] width 216 height 20
click at [402, 99] on p "I wanted to share a glimpse of our rehearsal process, which has already been on…" at bounding box center [340, 92] width 216 height 20
click at [321, 100] on p "I wanted to share a glimpse of our rehearsal process, which has already been on…" at bounding box center [340, 92] width 216 height 20
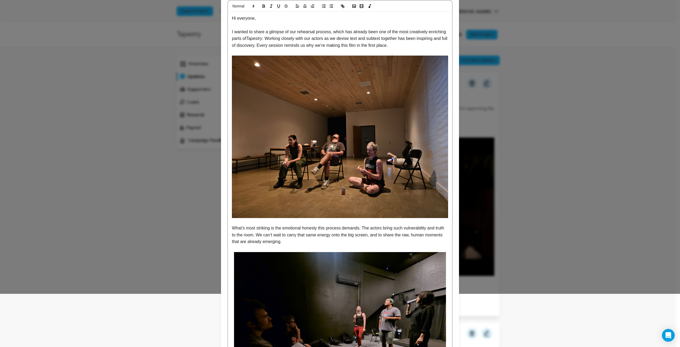
drag, startPoint x: 244, startPoint y: 231, endPoint x: 281, endPoint y: 203, distance: 46.5
click at [244, 231] on p "What’s most striking is the emotional honesty this process demands. The actors …" at bounding box center [340, 234] width 216 height 20
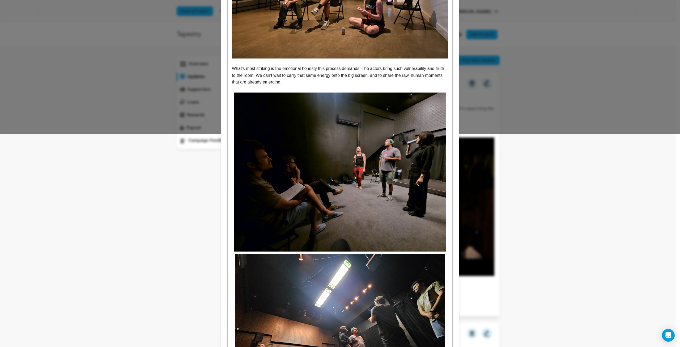
scroll to position [331, 0]
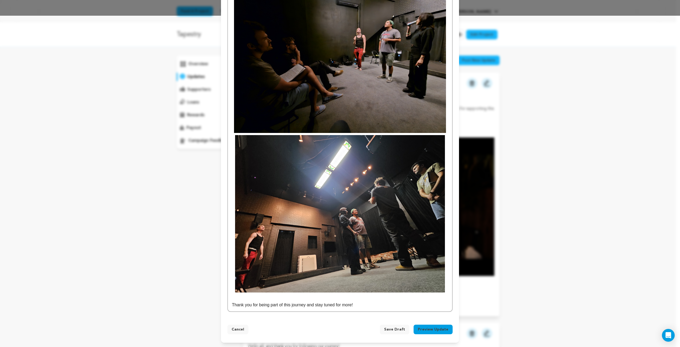
click at [280, 305] on p "Thank you for being part of this journey and stay tuned for more!" at bounding box center [340, 304] width 216 height 7
click at [371, 305] on p "Thank you for being part of this journey and stay tuned for more!" at bounding box center [340, 304] width 216 height 7
click at [366, 302] on p "Thank you for being part of this journey and stay tuned for more!" at bounding box center [340, 304] width 216 height 7
click at [427, 331] on button "Preview Update" at bounding box center [433, 329] width 39 height 10
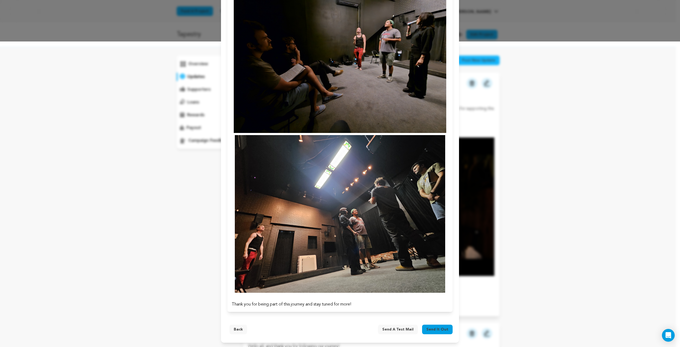
click at [397, 329] on span "Send a test mail" at bounding box center [397, 328] width 31 height 5
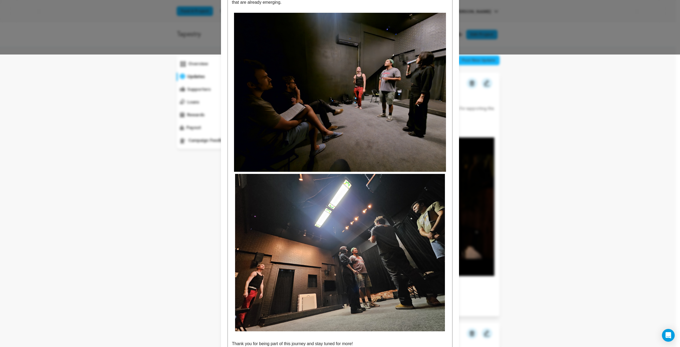
scroll to position [331, 0]
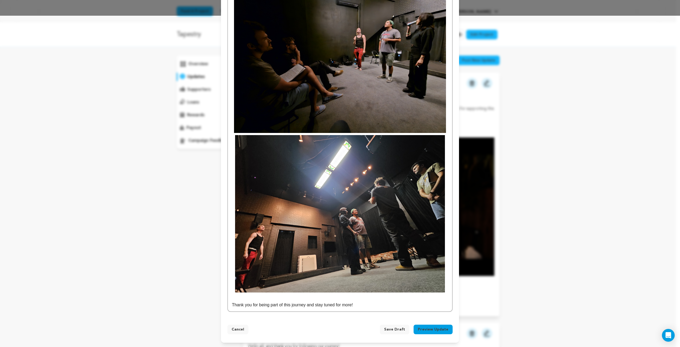
click at [434, 331] on button "Preview Update" at bounding box center [433, 329] width 39 height 10
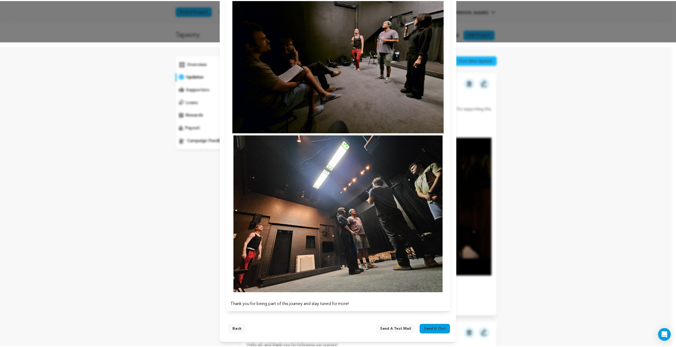
scroll to position [305, 0]
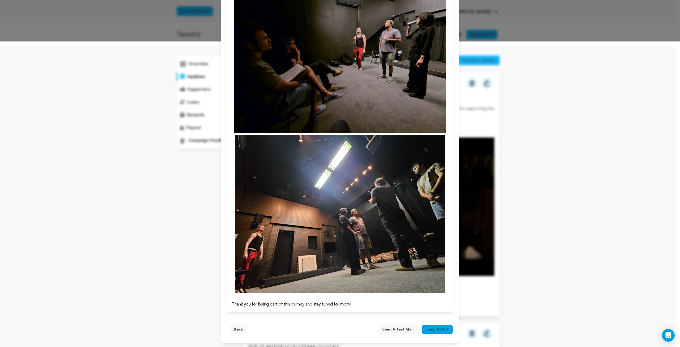
click at [438, 329] on span "Send it out" at bounding box center [437, 328] width 22 height 5
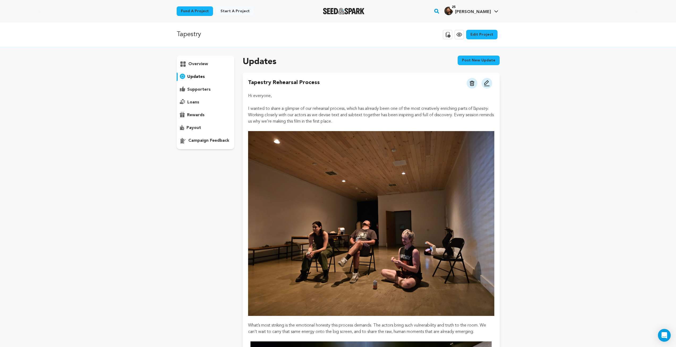
click at [294, 111] on p "I wanted to share a glimpse of our rehearsal process, which has already been on…" at bounding box center [371, 114] width 246 height 19
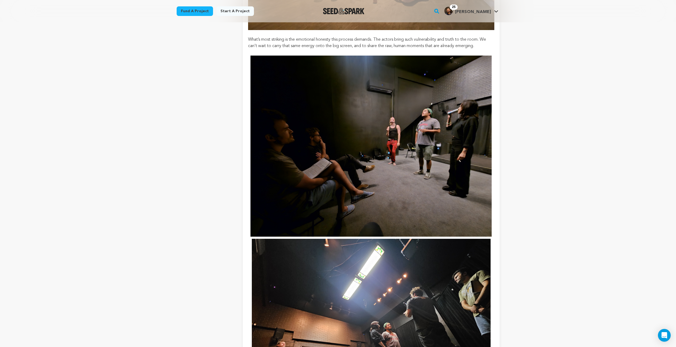
scroll to position [425, 0]
